Goal: Complete application form: Complete application form

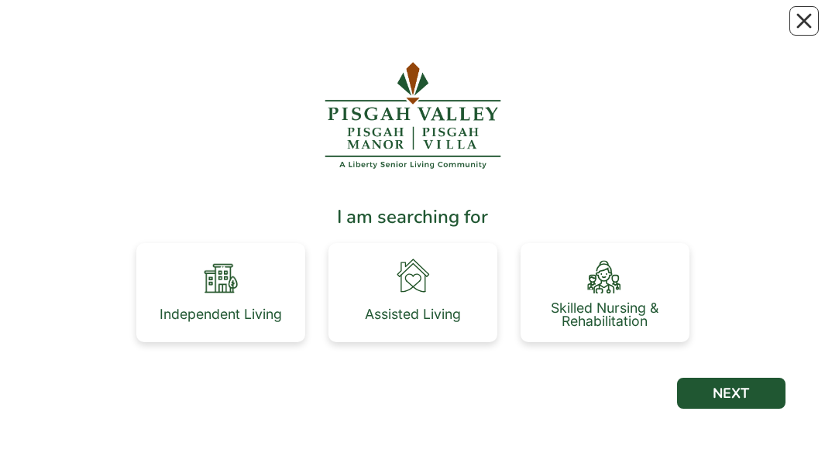
click at [252, 308] on div "Independent Living" at bounding box center [221, 315] width 122 height 14
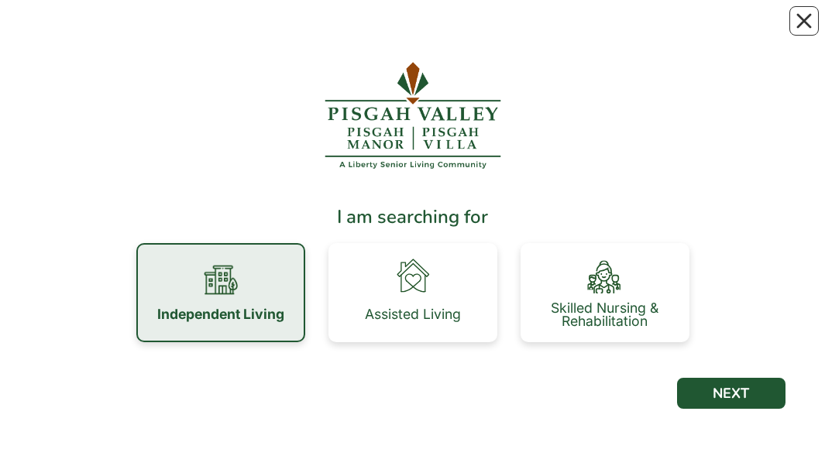
click at [257, 290] on div "Independent Living" at bounding box center [220, 292] width 169 height 99
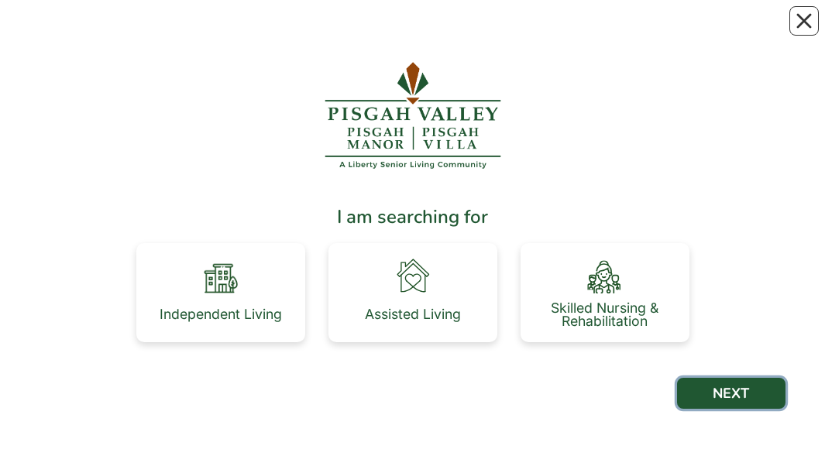
click at [761, 342] on button "NEXT" at bounding box center [731, 393] width 108 height 31
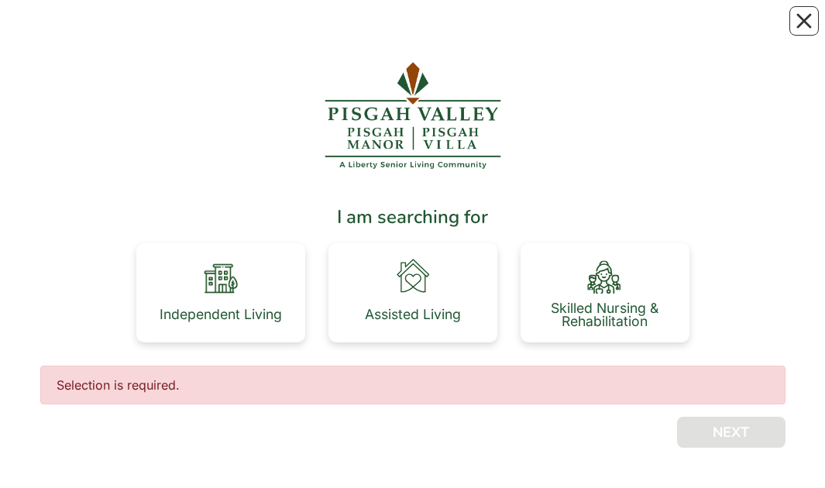
click at [256, 299] on div "Independent Living" at bounding box center [221, 314] width 122 height 31
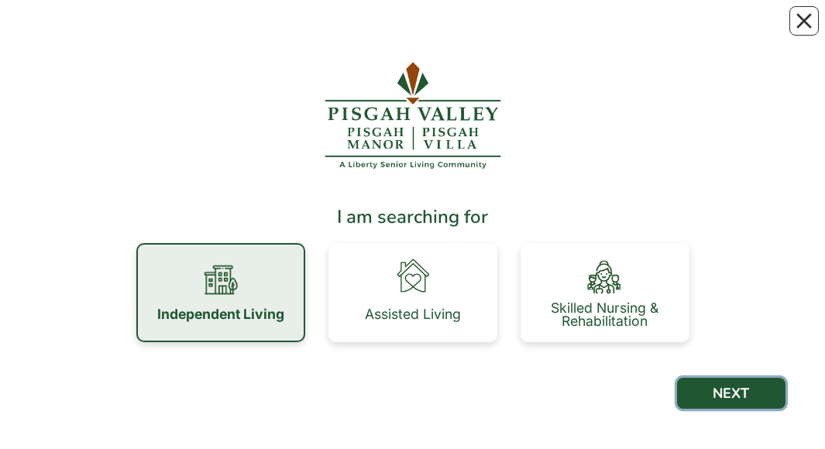
click at [764, 342] on button "NEXT" at bounding box center [731, 393] width 108 height 31
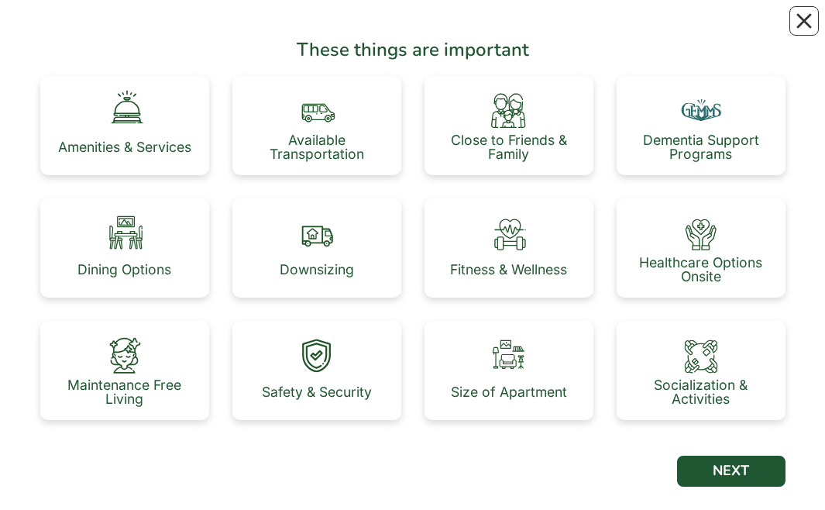
scroll to position [146, 0]
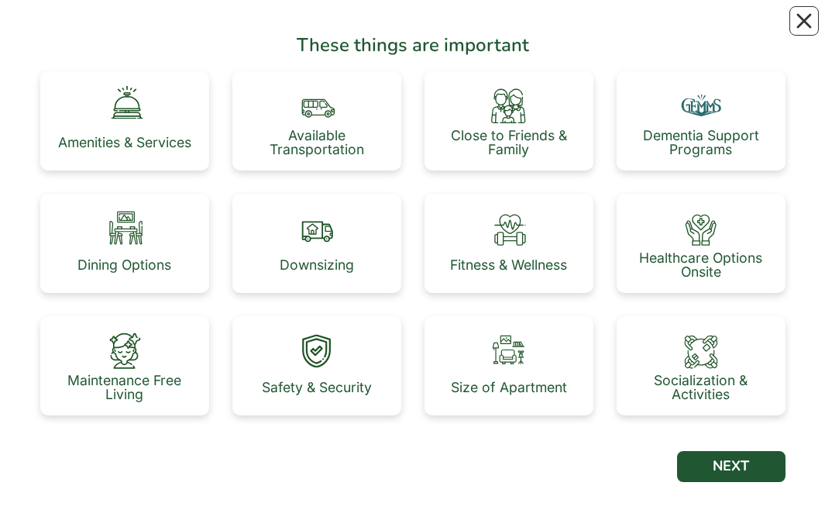
click at [162, 119] on div "Amenities & Services" at bounding box center [124, 120] width 169 height 99
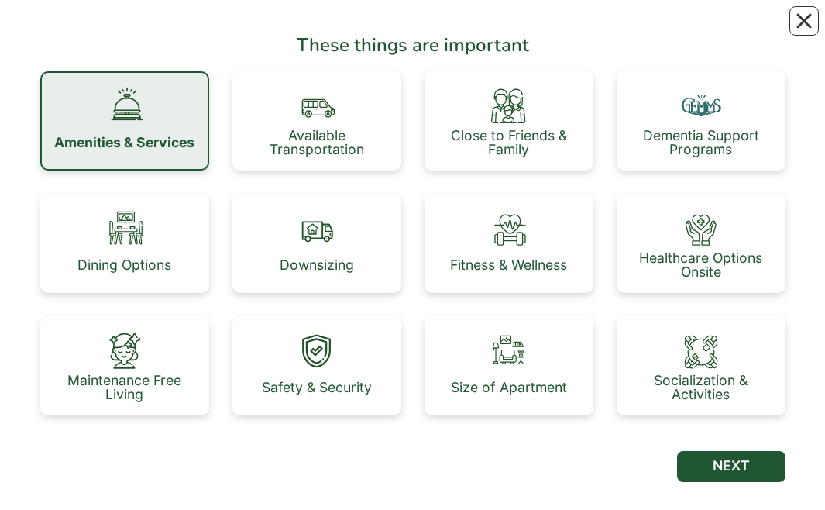
click at [552, 368] on div "Size of Apartment" at bounding box center [509, 365] width 169 height 99
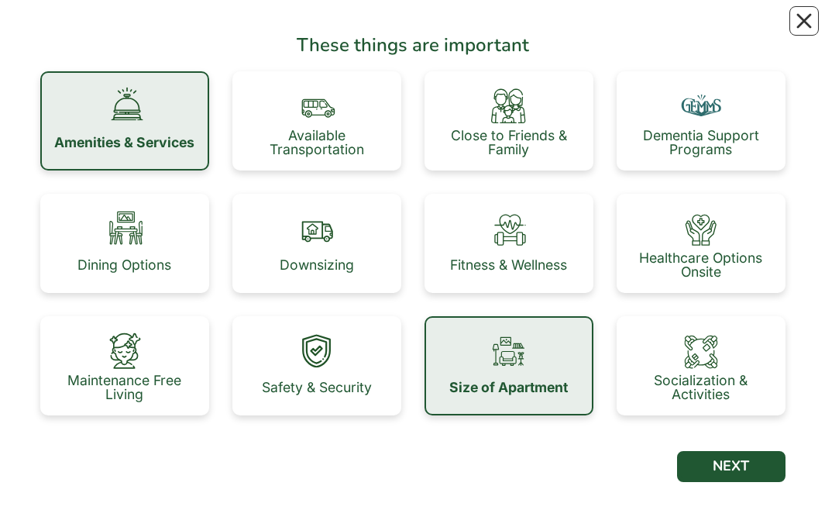
click at [163, 242] on div "Dining Options" at bounding box center [124, 243] width 169 height 99
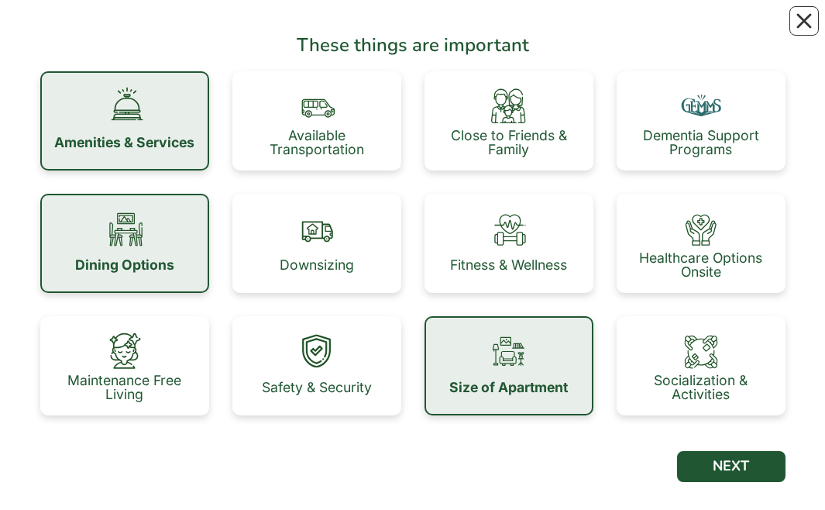
click at [526, 247] on img at bounding box center [508, 227] width 43 height 43
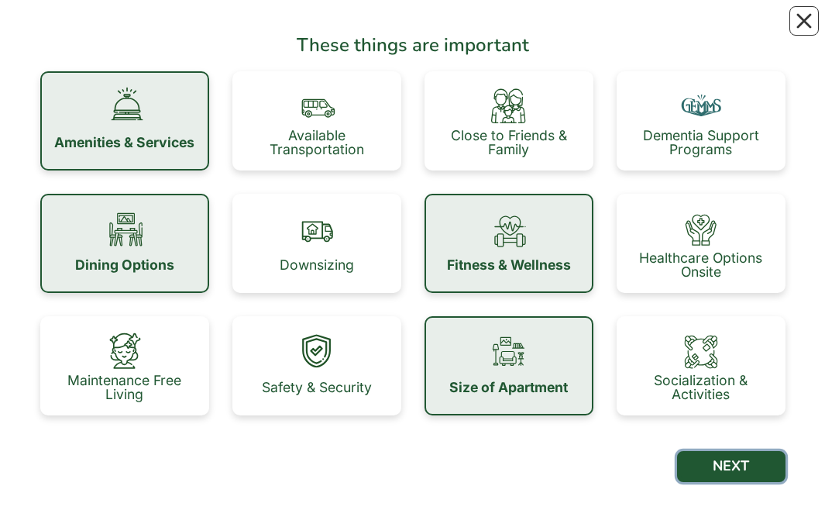
click at [753, 465] on button "NEXT" at bounding box center [731, 466] width 108 height 31
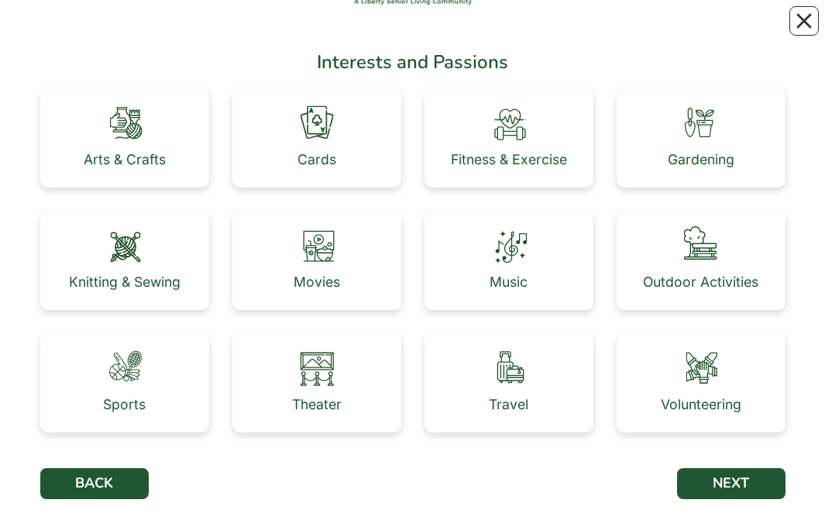
scroll to position [128, 0]
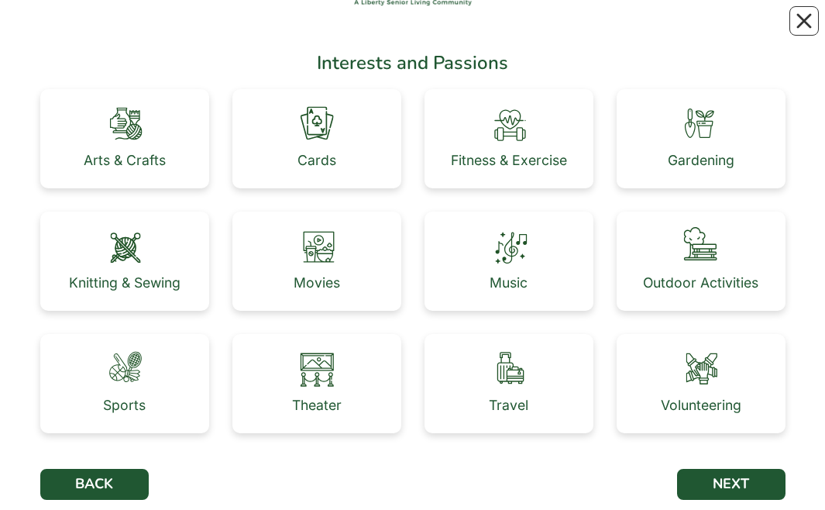
click at [143, 136] on img at bounding box center [124, 123] width 43 height 43
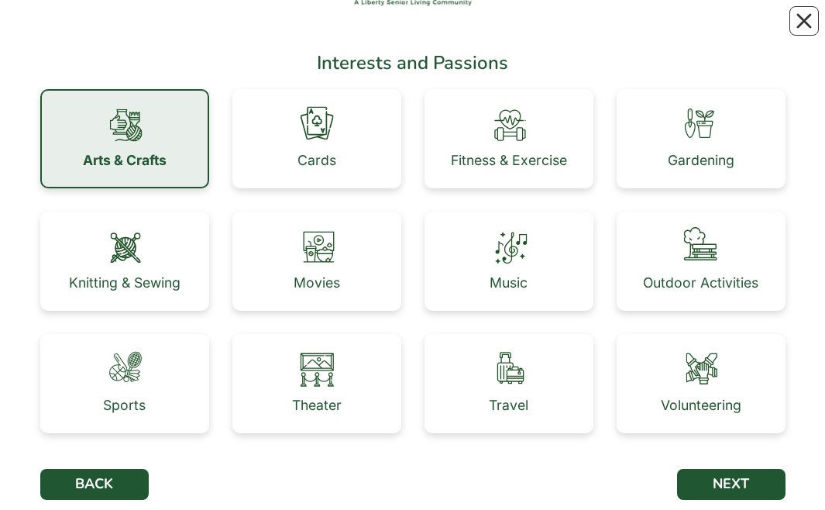
click at [722, 378] on img at bounding box center [701, 367] width 43 height 43
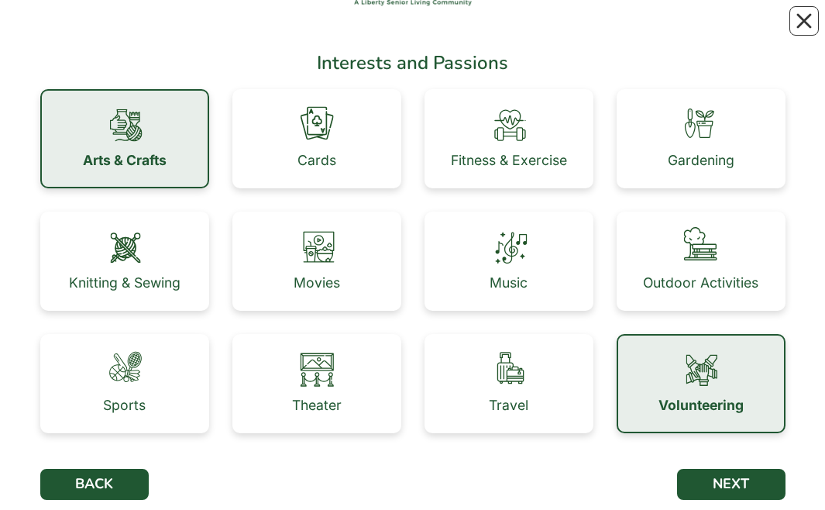
click at [522, 131] on img at bounding box center [508, 123] width 43 height 43
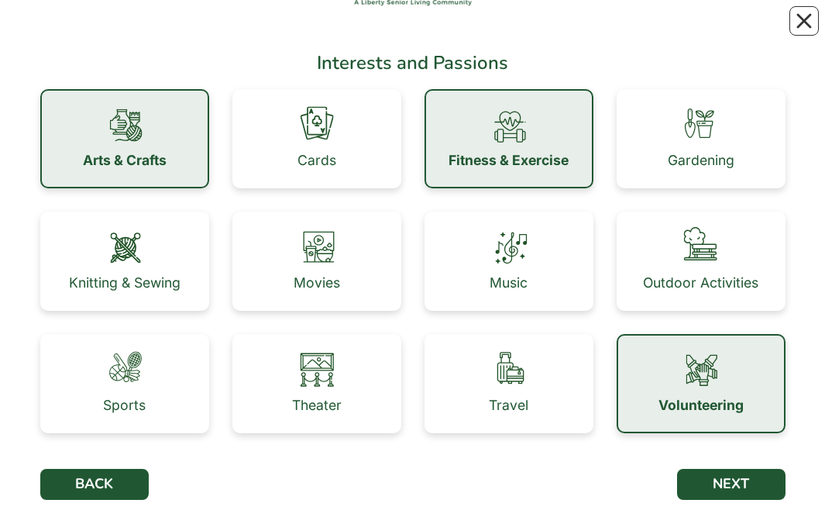
click at [336, 370] on img at bounding box center [316, 367] width 43 height 43
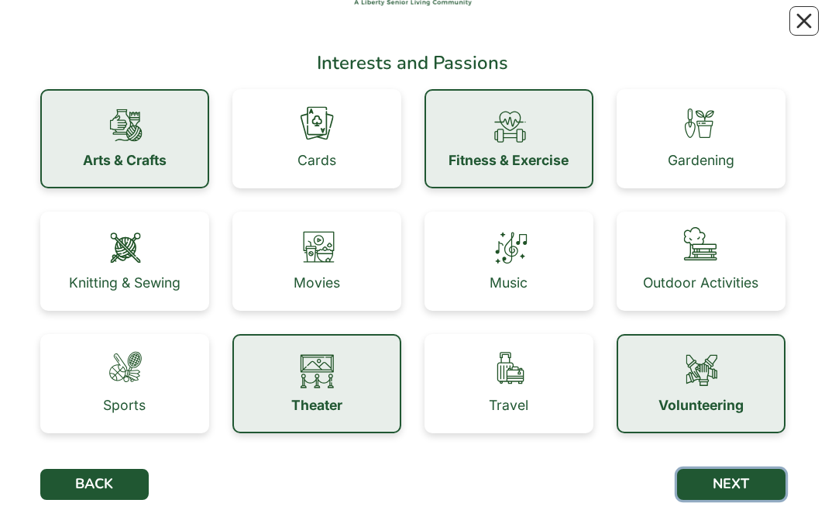
click at [763, 484] on button "NEXT" at bounding box center [731, 484] width 108 height 31
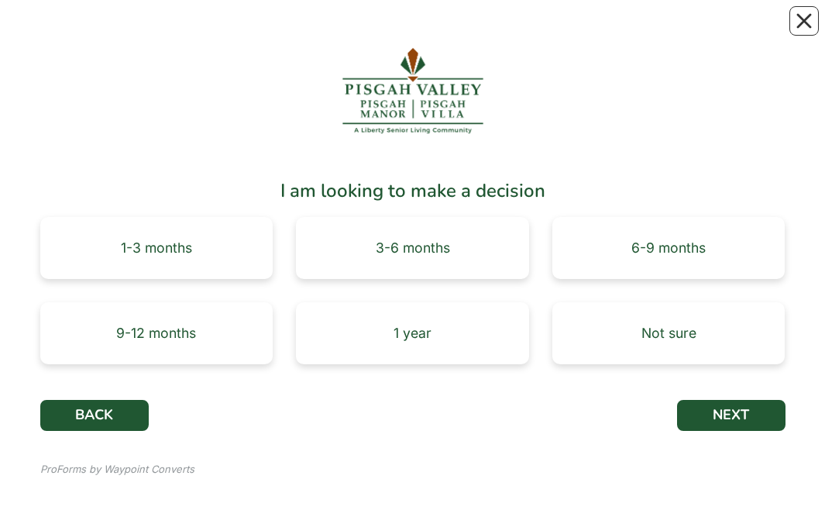
click at [478, 252] on div "3-6 months" at bounding box center [412, 248] width 233 height 62
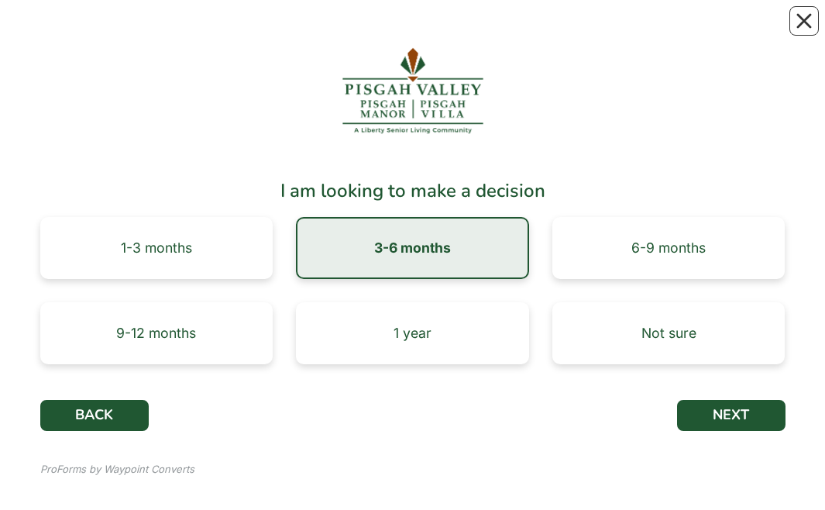
click at [704, 255] on div "6-9 months" at bounding box center [669, 248] width 74 height 14
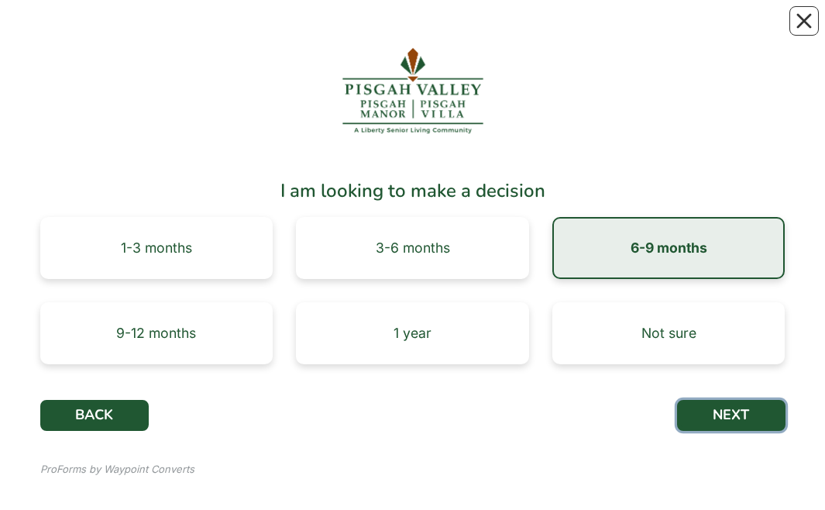
click at [763, 419] on button "NEXT" at bounding box center [731, 415] width 108 height 31
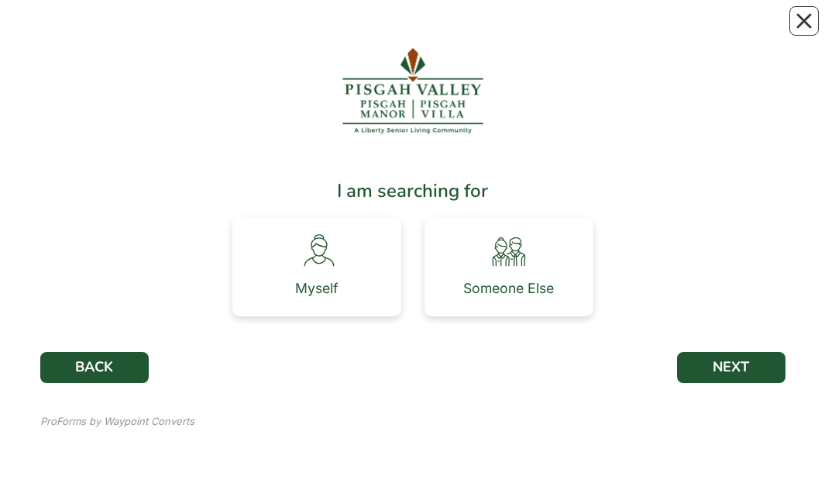
click at [369, 260] on div "Myself" at bounding box center [316, 266] width 169 height 99
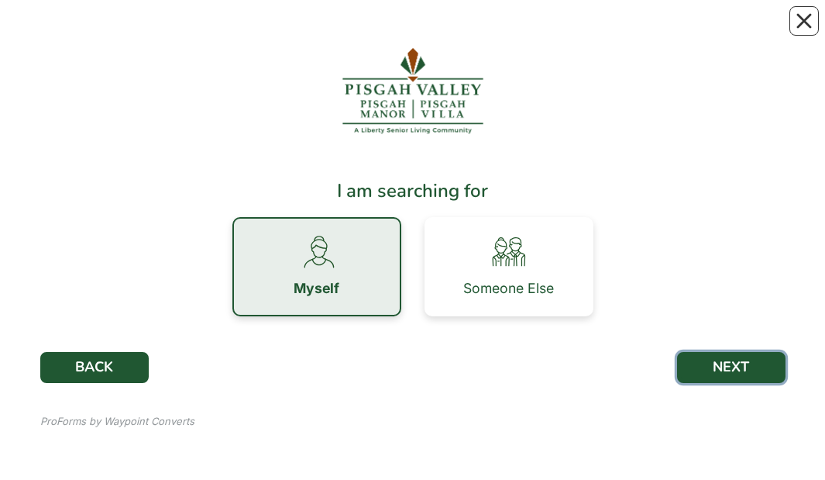
click at [763, 369] on button "NEXT" at bounding box center [731, 367] width 108 height 31
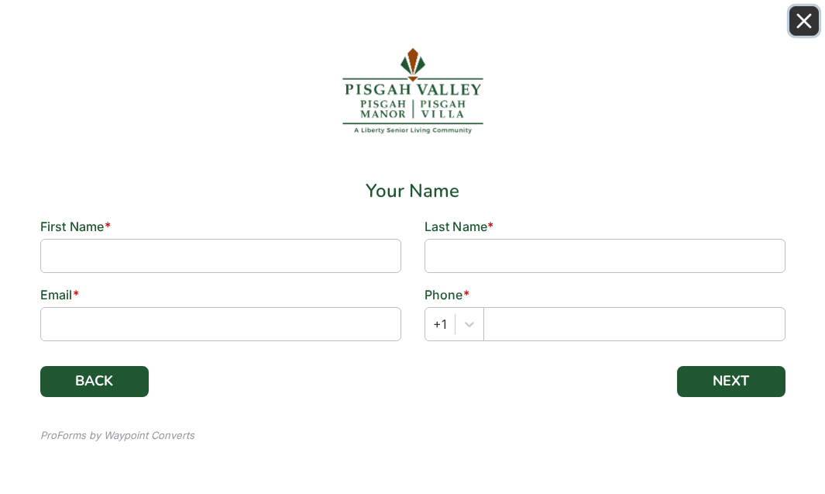
click at [807, 9] on button "Close" at bounding box center [804, 20] width 29 height 29
